Goal: Find specific page/section: Find specific page/section

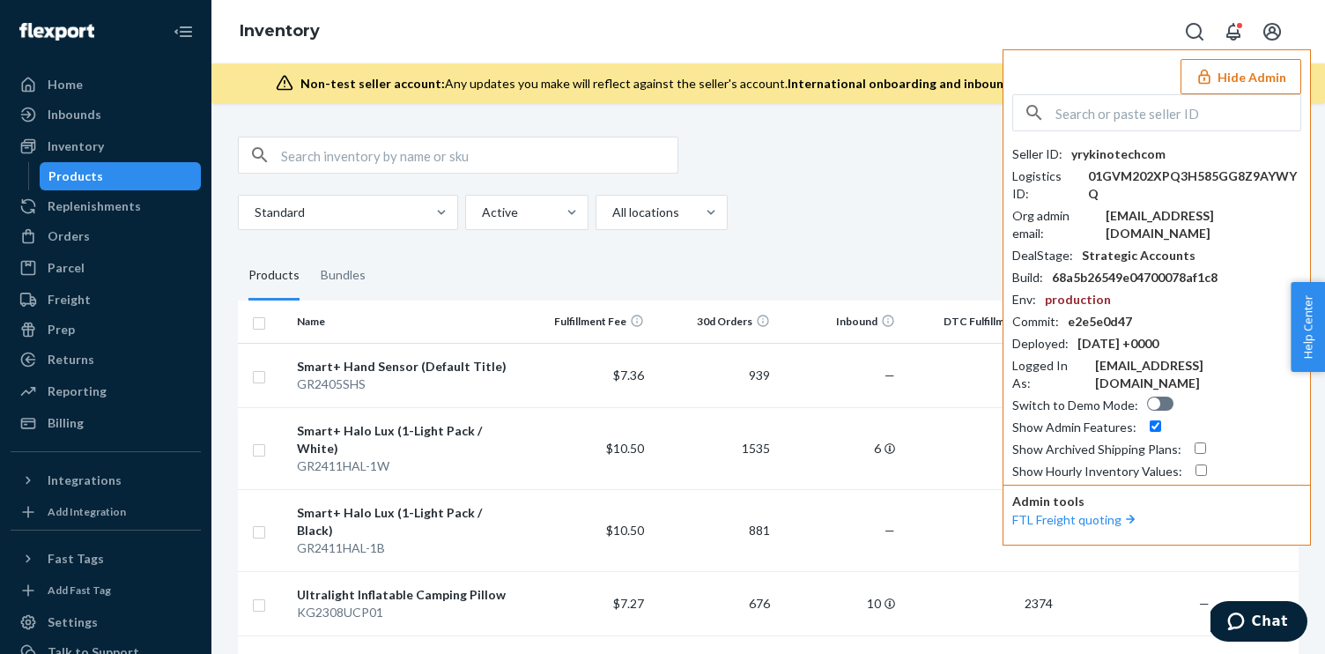
click at [1168, 126] on input "text" at bounding box center [1177, 112] width 245 height 35
paste input "jeffhcaperobbincom"
type input "jeffhcaperobbincom"
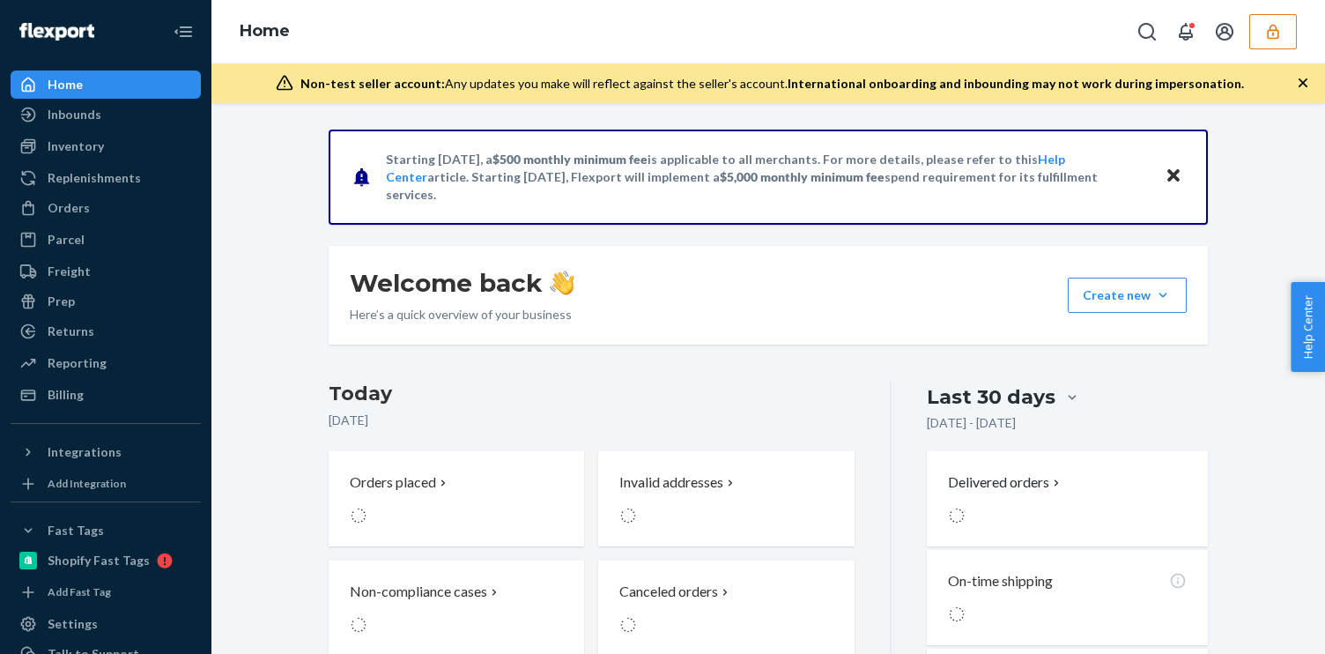
click at [1262, 21] on button "button" at bounding box center [1273, 31] width 48 height 35
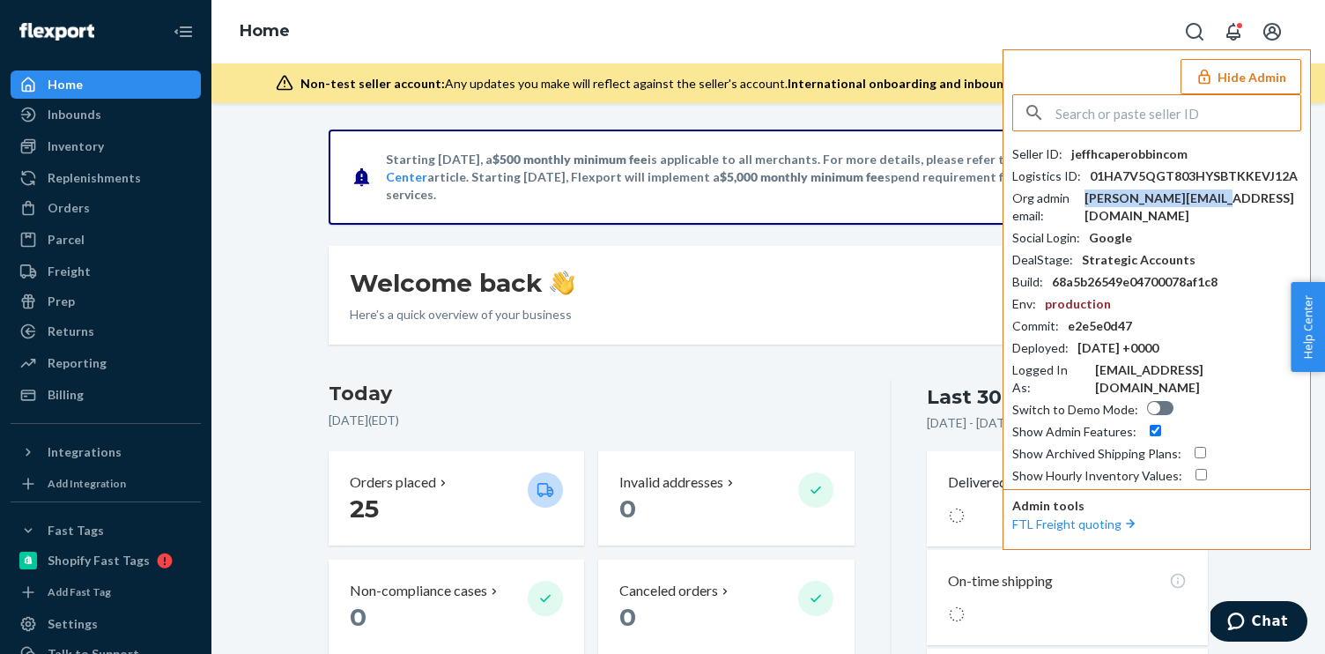
click at [1173, 201] on div "[PERSON_NAME][EMAIL_ADDRESS][DOMAIN_NAME]" at bounding box center [1192, 206] width 217 height 35
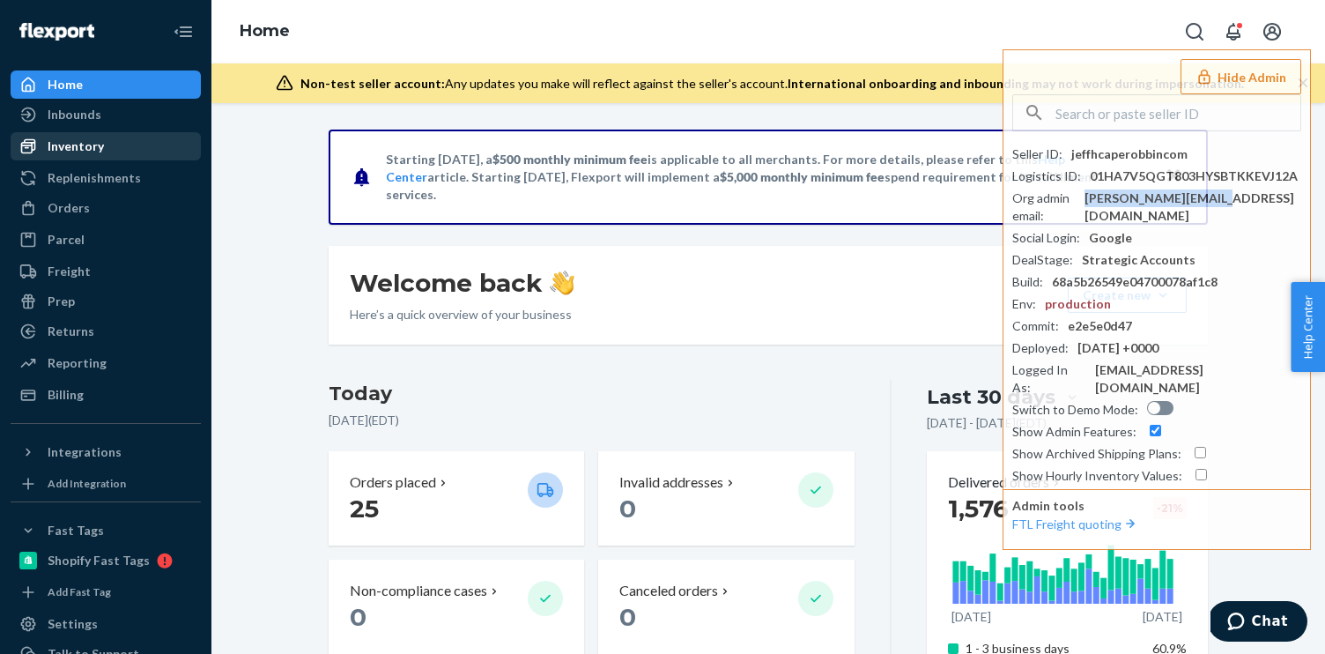
click at [94, 142] on div "Inventory" at bounding box center [76, 146] width 56 height 18
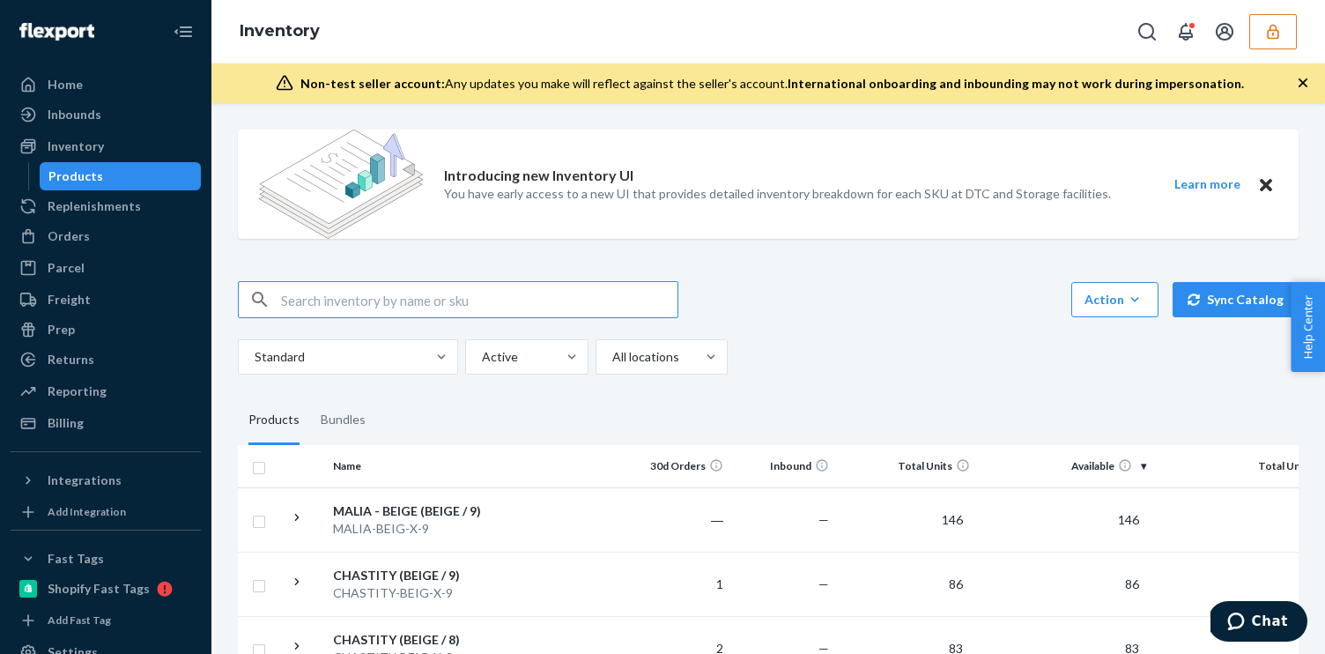
click at [334, 296] on input "text" at bounding box center [479, 299] width 396 height 35
type input "D9J9Q4SS68Y"
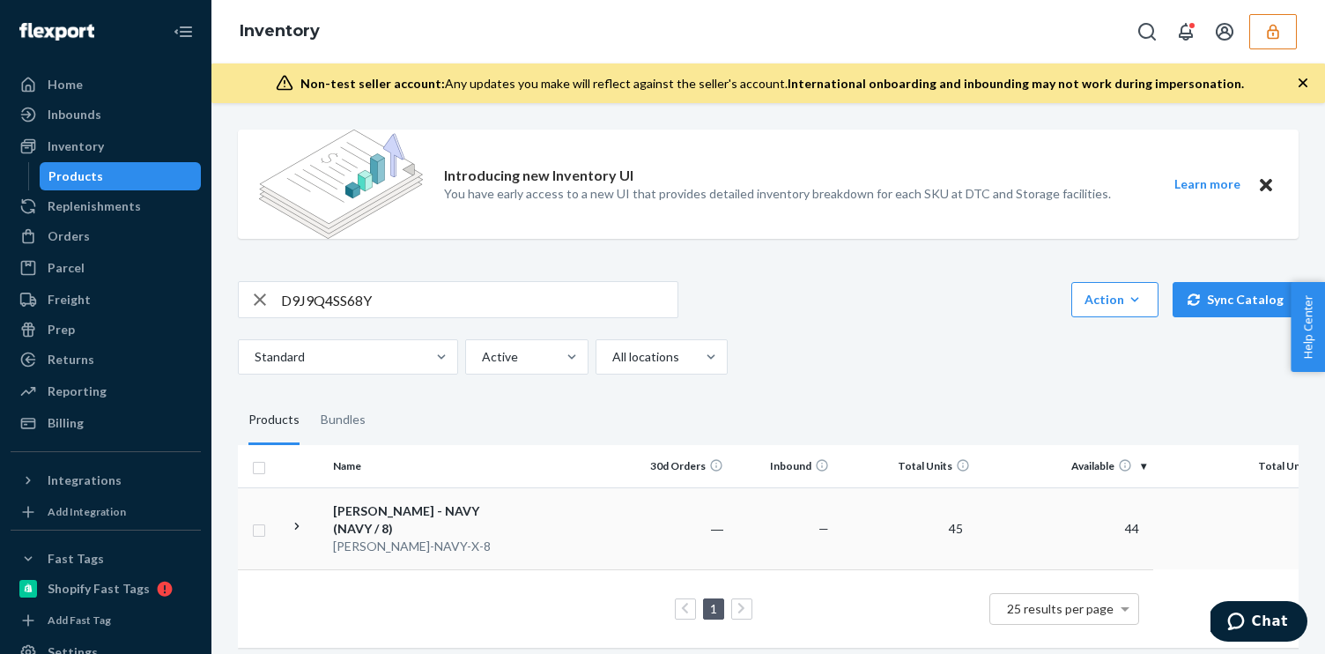
click at [414, 513] on div "KATRINKA - NAVY (NAVY / 8)" at bounding box center [425, 519] width 184 height 35
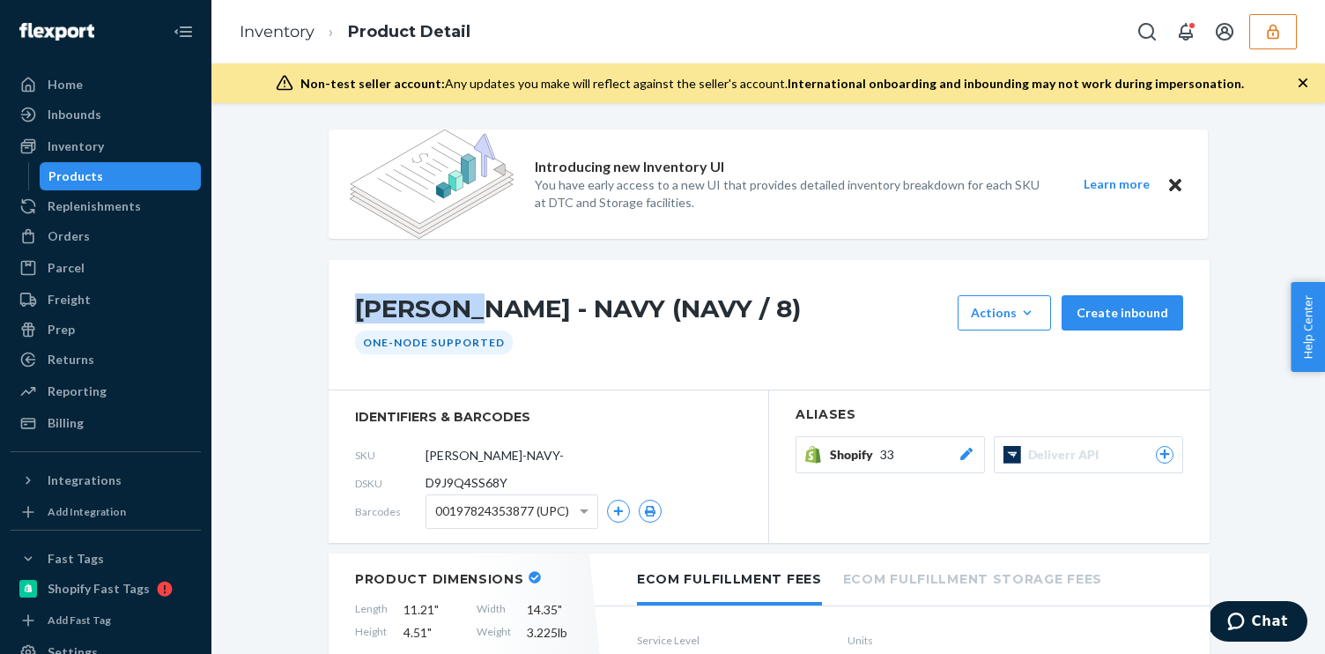
click at [435, 309] on h1 "KATRINKA - NAVY (NAVY / 8)" at bounding box center [652, 312] width 594 height 35
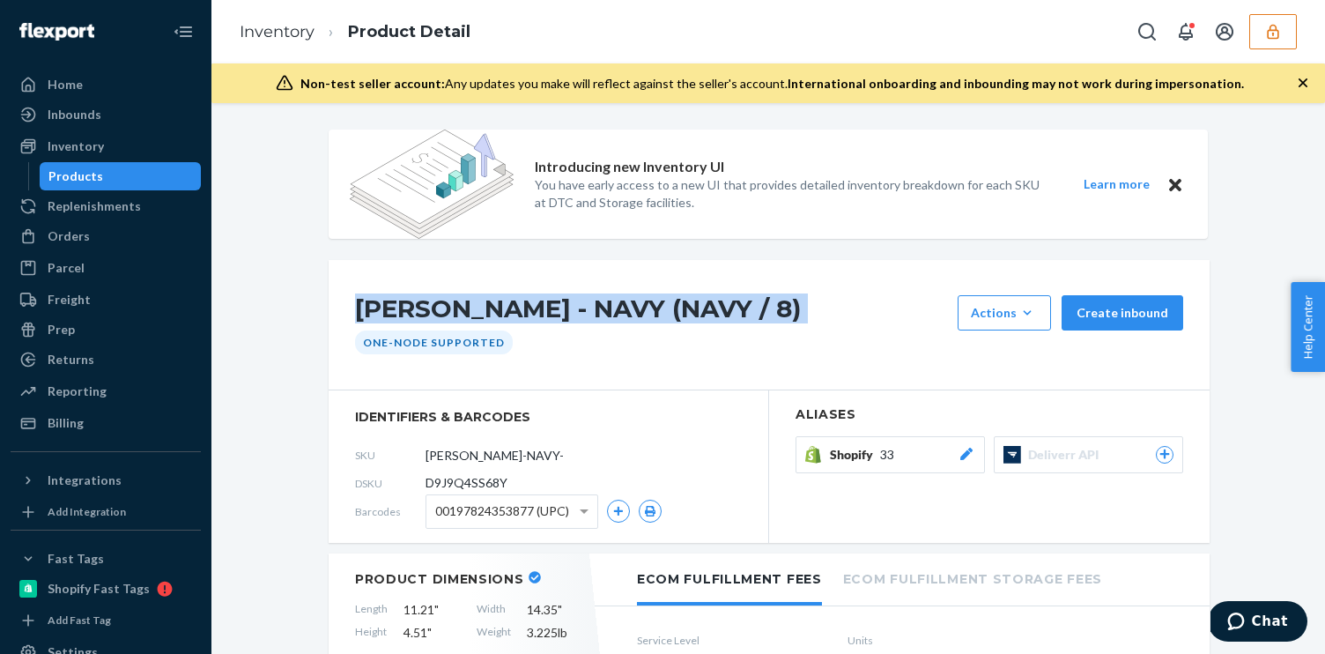
click at [435, 309] on h1 "KATRINKA - NAVY (NAVY / 8)" at bounding box center [652, 312] width 594 height 35
click at [1277, 23] on icon "button" at bounding box center [1273, 32] width 18 height 18
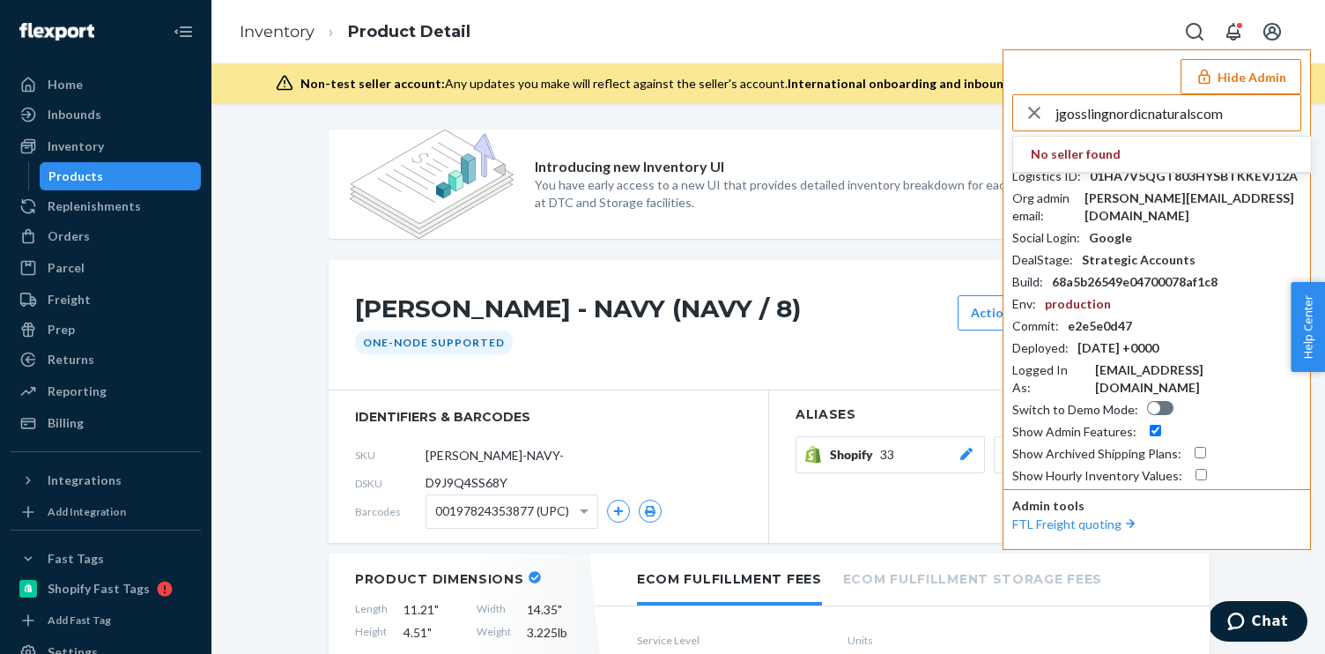
type input "jgosslingnordicnaturalscom"
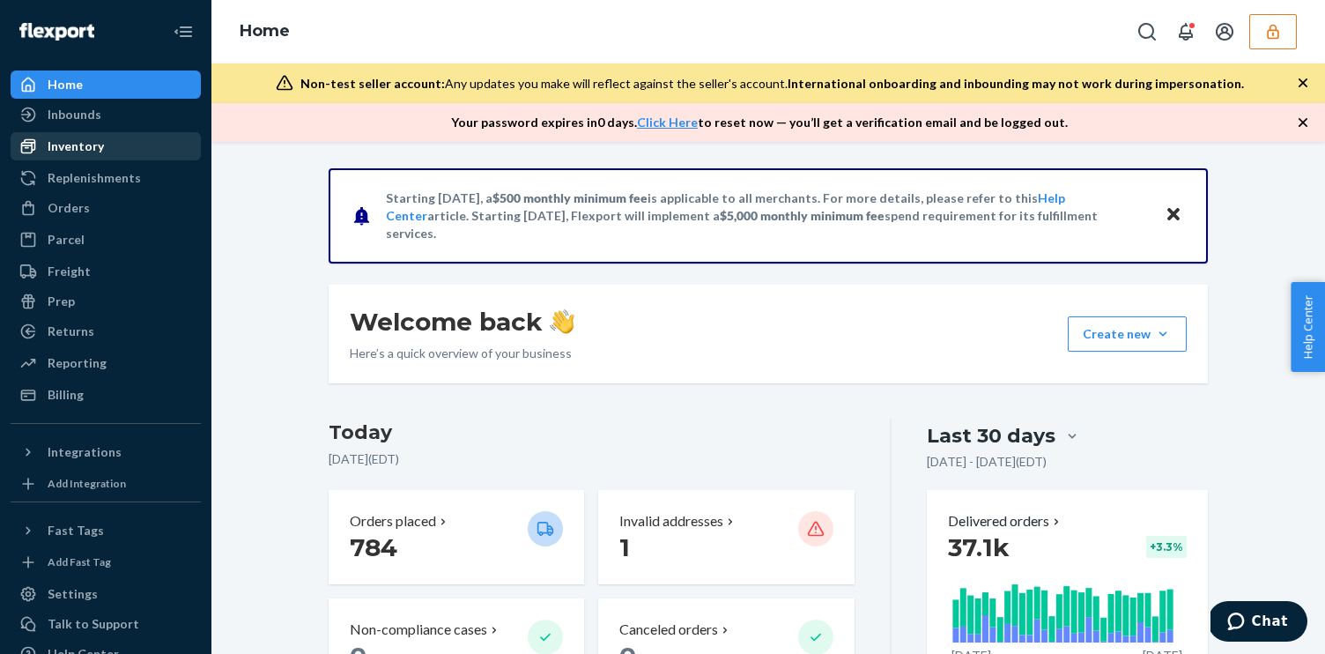
click at [81, 137] on div "Inventory" at bounding box center [76, 146] width 56 height 18
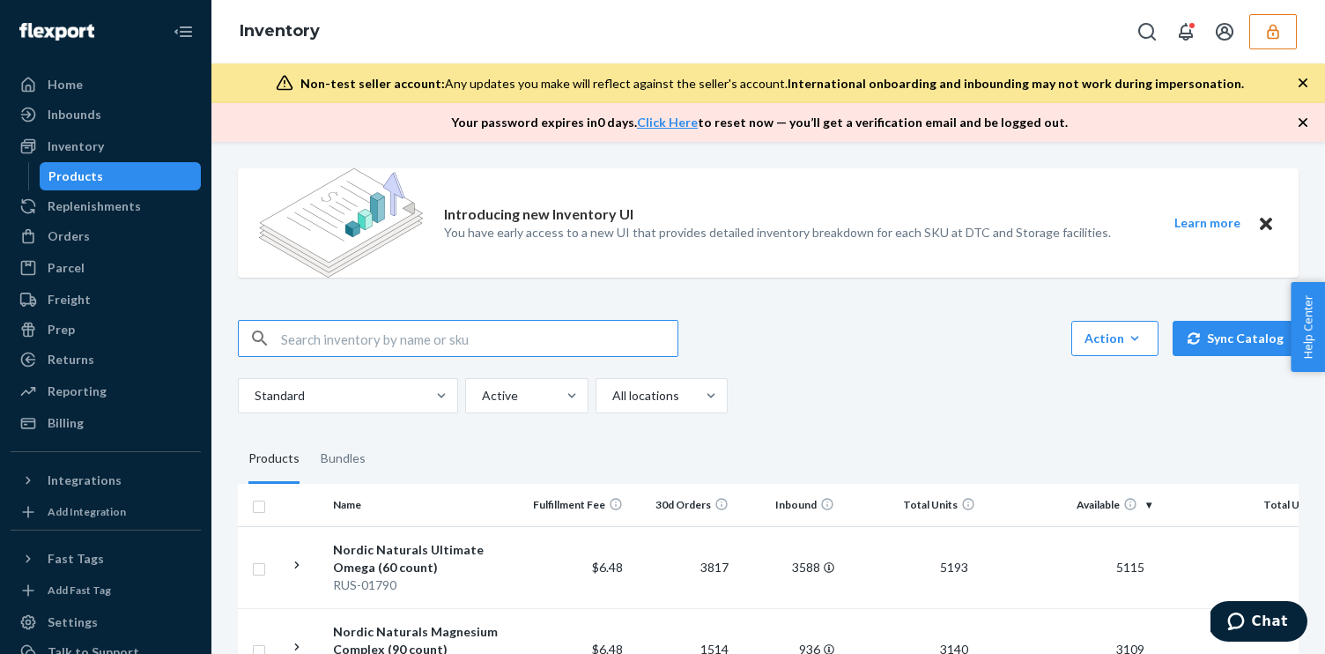
paste input "DMZ1W4D7GJF"
type input "DMZ1W4D7GJF"
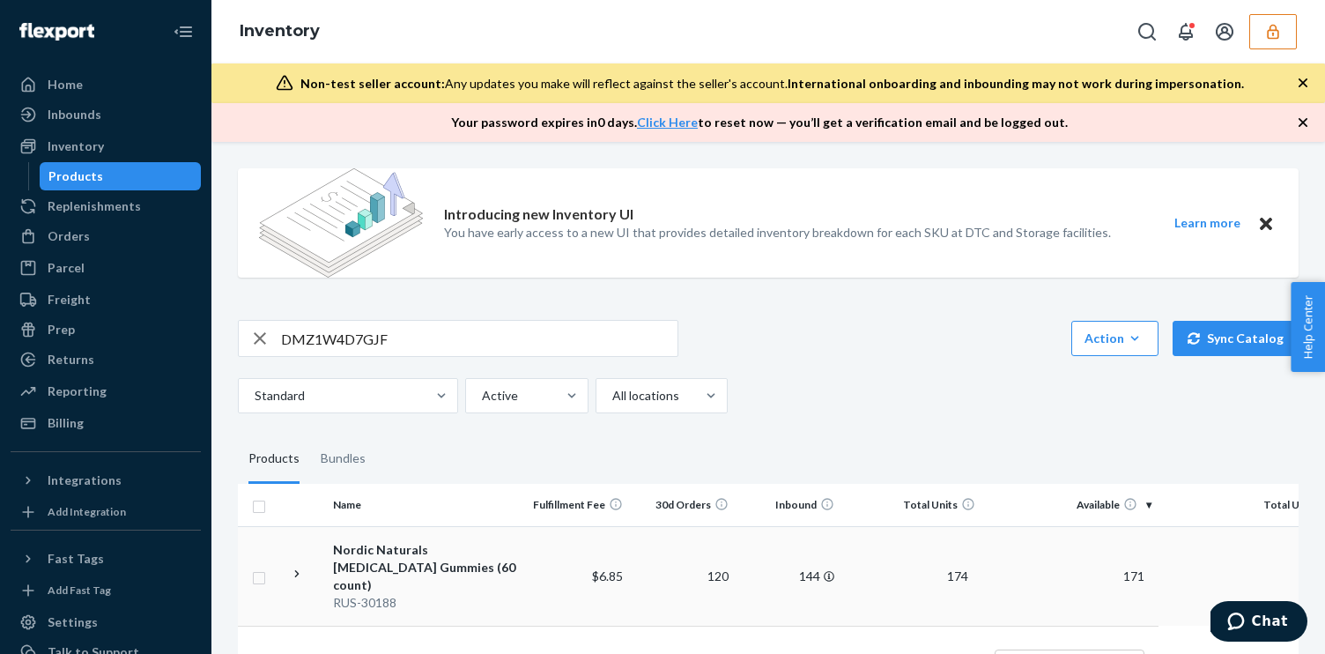
click at [416, 594] on div "RUS-30188" at bounding box center [425, 603] width 184 height 18
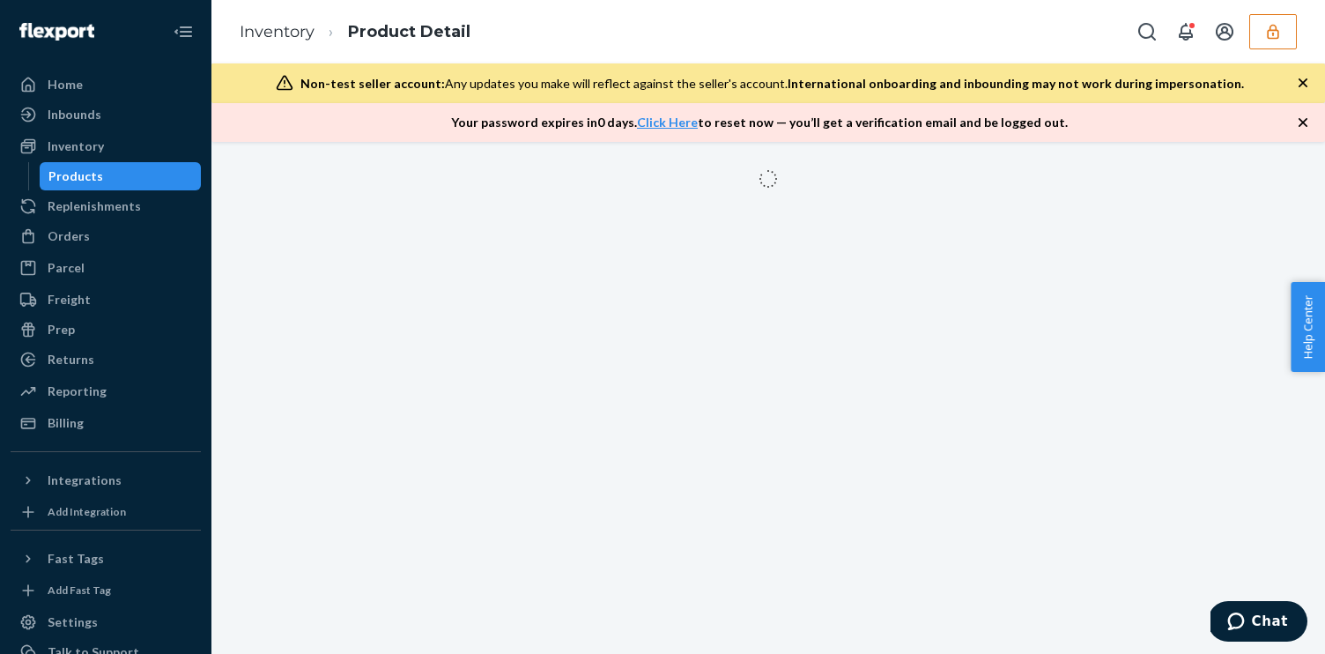
drag, startPoint x: 416, startPoint y: 579, endPoint x: 446, endPoint y: 446, distance: 136.3
click at [416, 556] on div at bounding box center [767, 398] width 1113 height 512
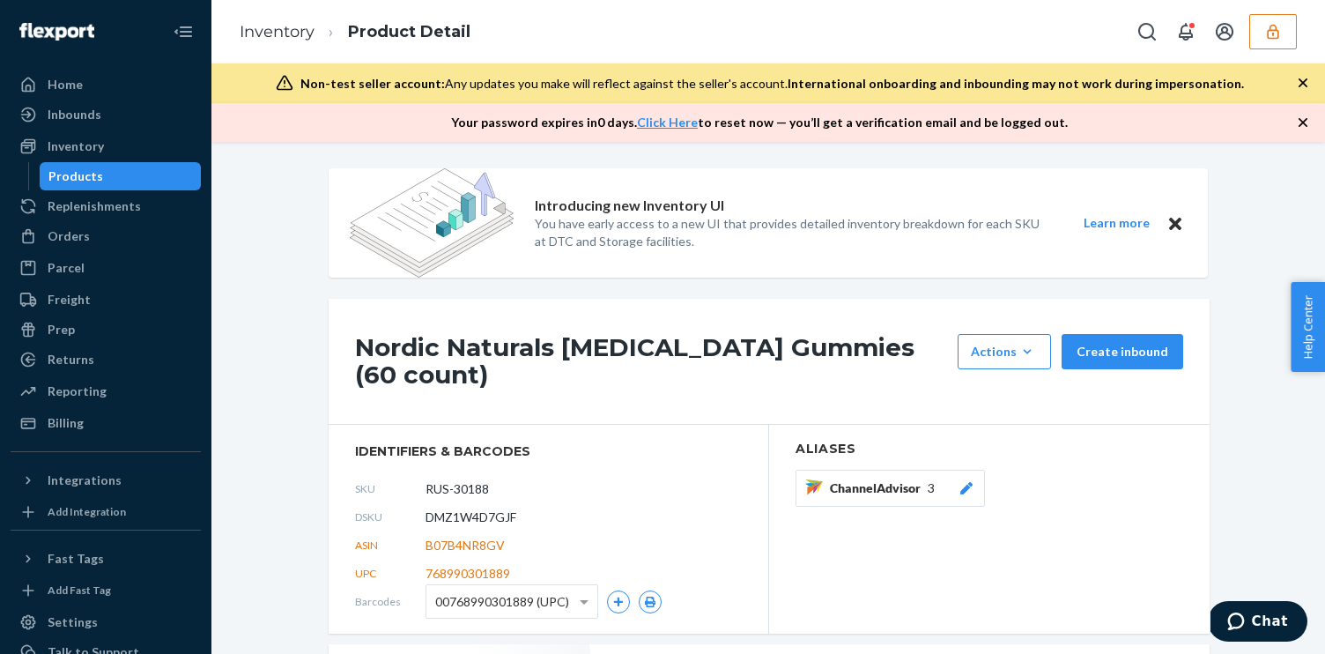
click at [479, 351] on h1 "Nordic Naturals Melatonin Gummies (60 count)" at bounding box center [652, 361] width 594 height 55
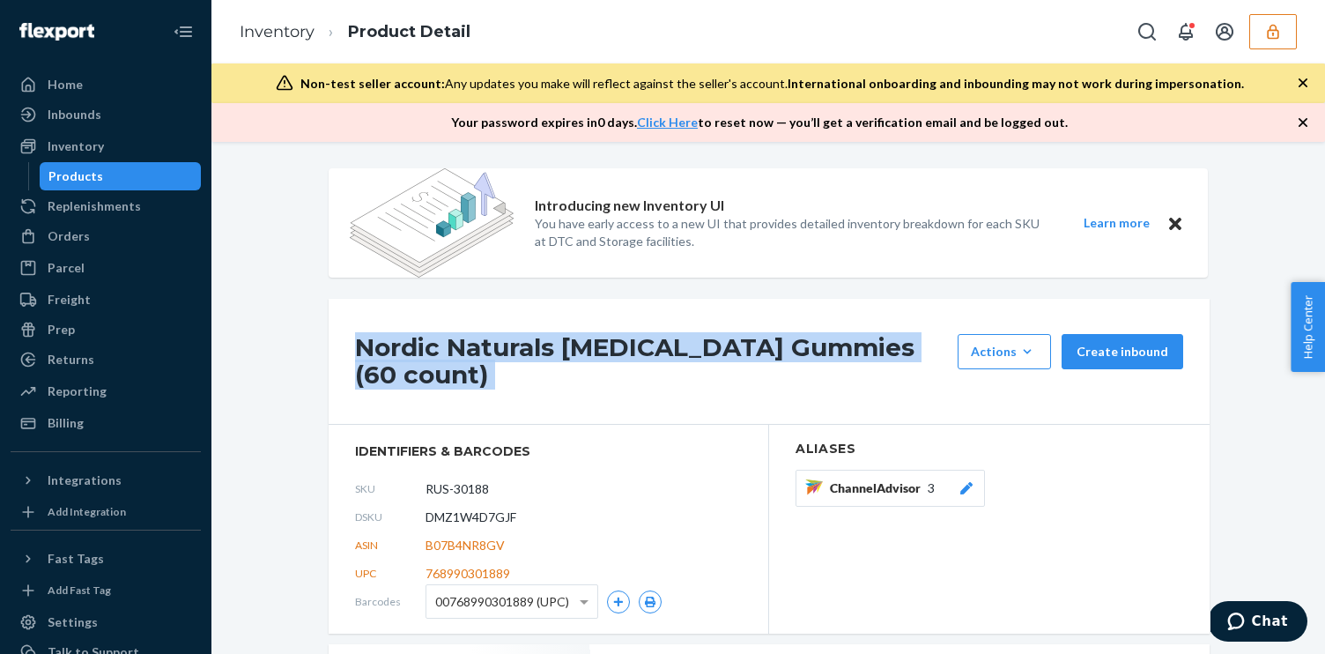
click at [479, 351] on h1 "Nordic Naturals Melatonin Gummies (60 count)" at bounding box center [652, 361] width 594 height 55
copy div "Nordic Naturals Melatonin Gummies (60 count)"
click at [1269, 29] on icon "button" at bounding box center [1272, 31] width 11 height 15
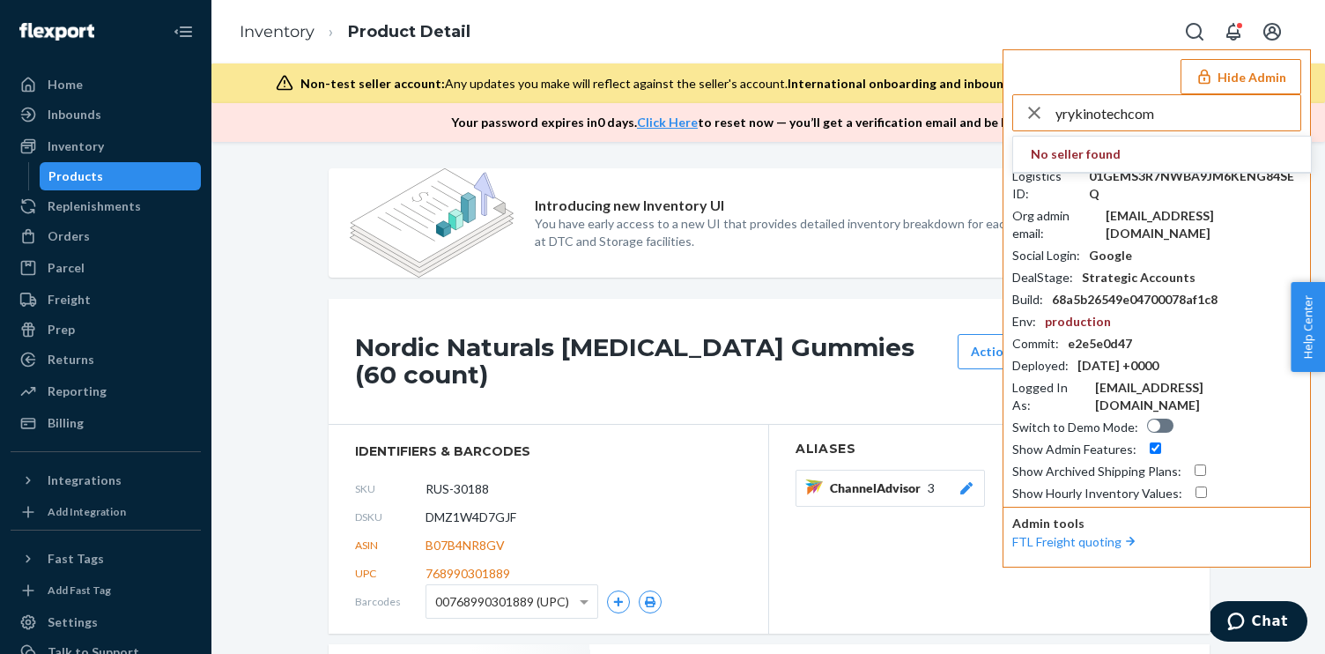
type input "yrykinotechcom"
